Goal: Transaction & Acquisition: Obtain resource

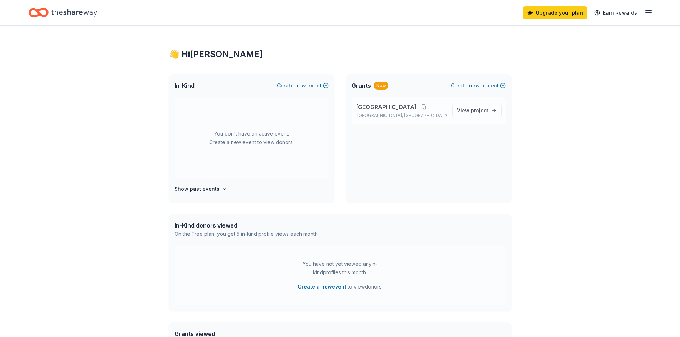
click at [395, 111] on div "Fleetwood Elementary School Mount Laurel Township, NJ" at bounding box center [401, 111] width 91 height 16
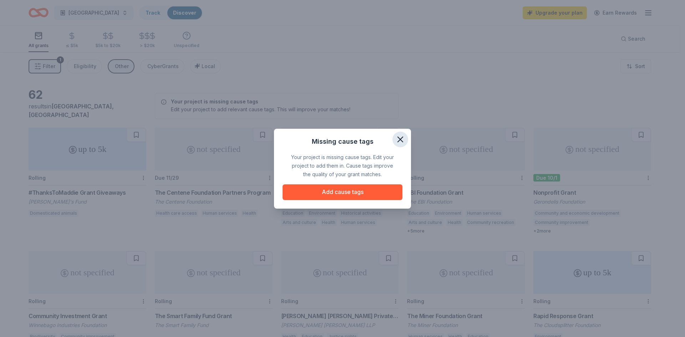
click at [403, 136] on icon "button" at bounding box center [400, 140] width 10 height 10
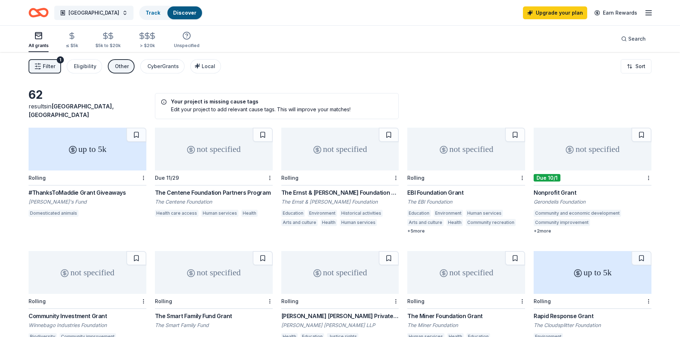
click at [57, 68] on button "Filter 1" at bounding box center [45, 66] width 32 height 14
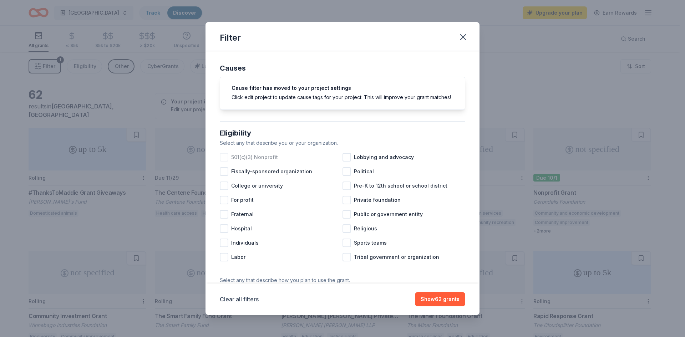
click at [264, 162] on span "501(c)(3) Nonprofit" at bounding box center [254, 157] width 47 height 9
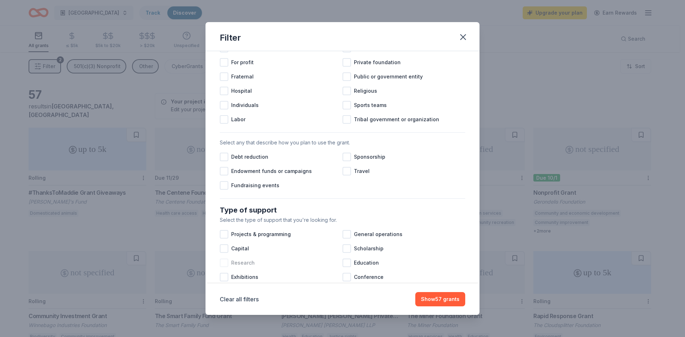
scroll to position [178, 0]
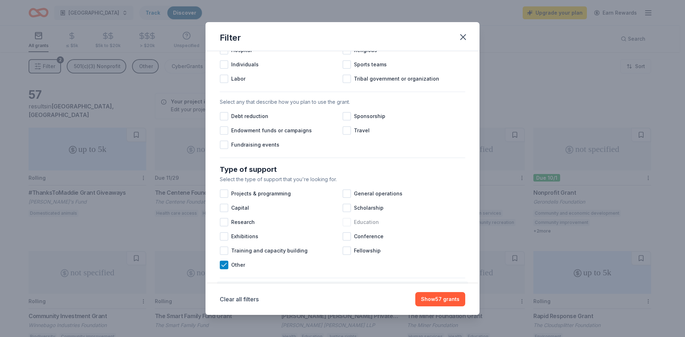
click at [346, 227] on div at bounding box center [347, 222] width 9 height 9
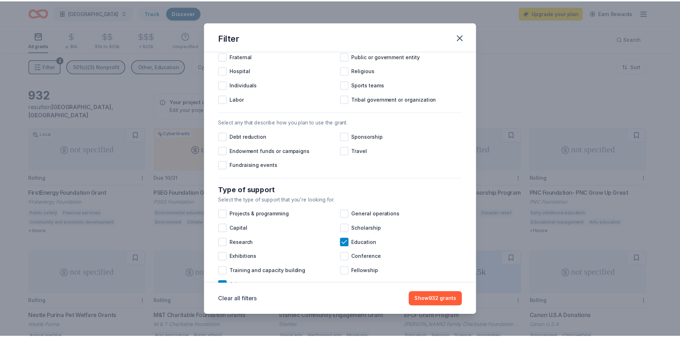
scroll to position [131, 0]
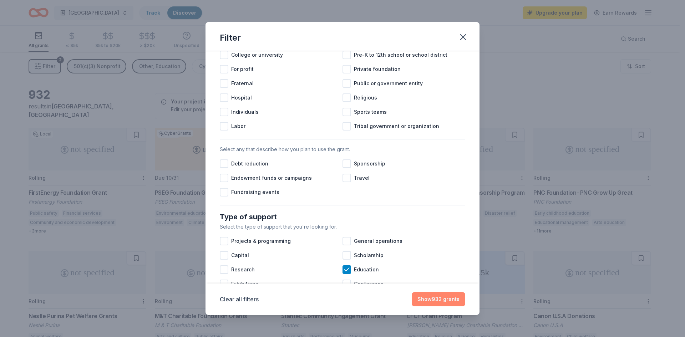
click at [437, 298] on button "Show 932 grants" at bounding box center [439, 299] width 54 height 14
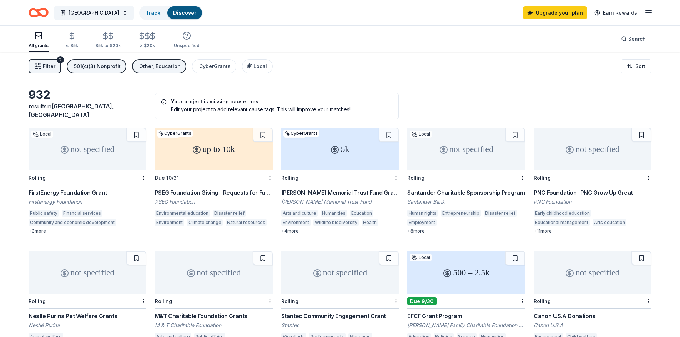
click at [334, 146] on icon at bounding box center [334, 150] width 9 height 9
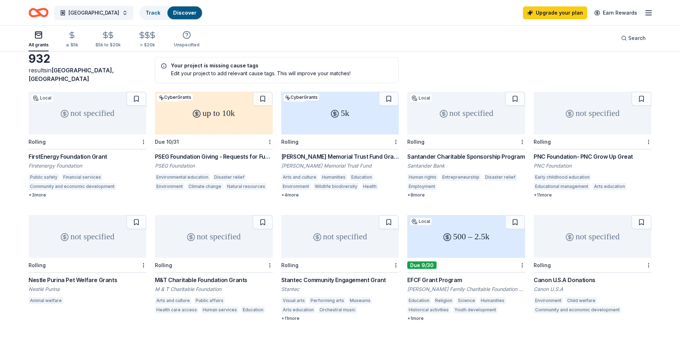
scroll to position [0, 0]
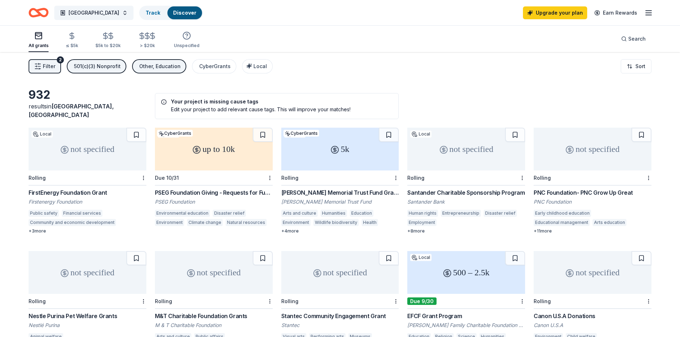
click at [466, 160] on div "not specified" at bounding box center [466, 149] width 118 height 43
click at [596, 150] on div "not specified" at bounding box center [592, 149] width 118 height 43
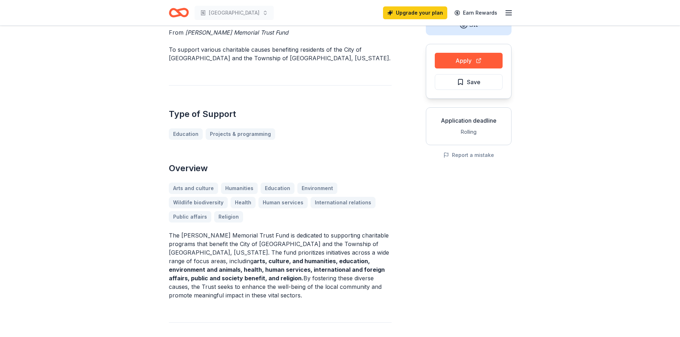
scroll to position [71, 0]
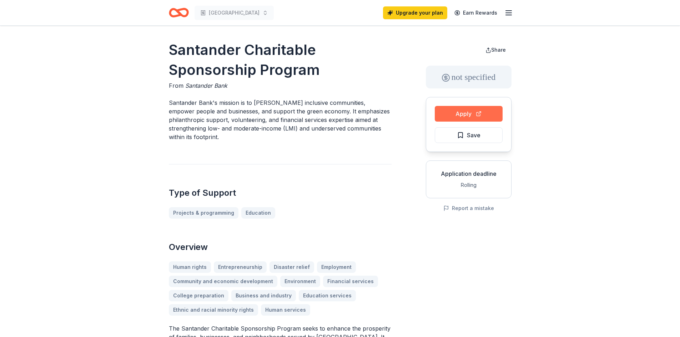
click at [457, 116] on button "Apply" at bounding box center [469, 114] width 68 height 16
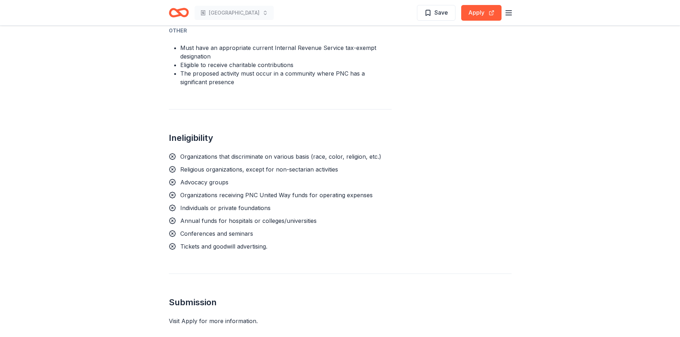
scroll to position [856, 0]
